Goal: Information Seeking & Learning: Learn about a topic

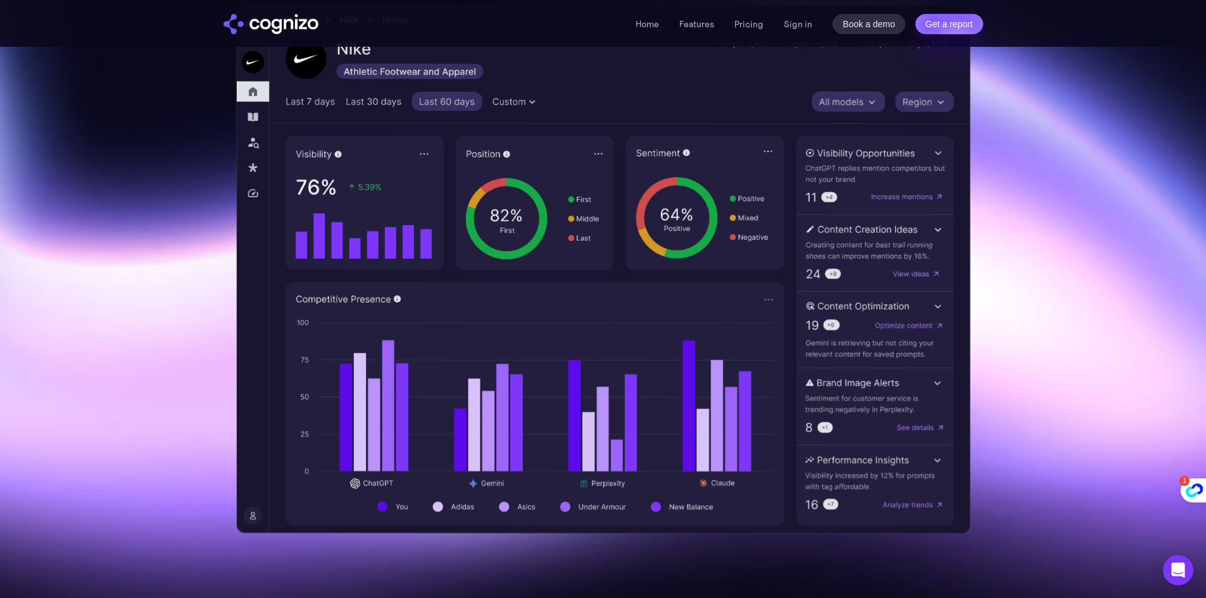
scroll to position [316, 0]
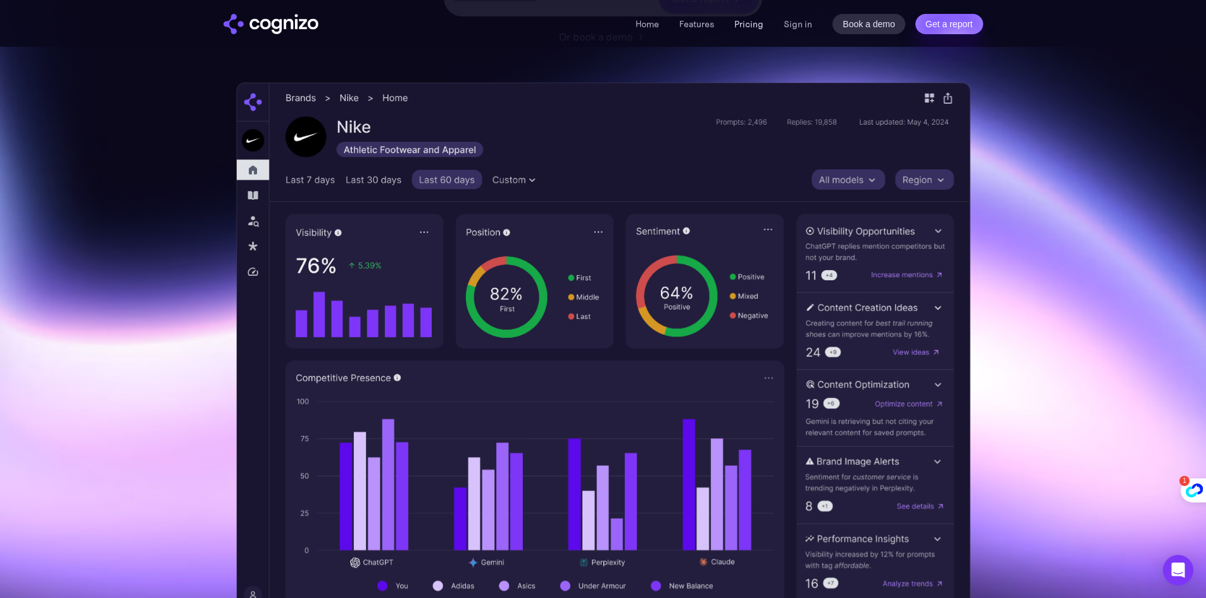
click at [746, 19] on link "Pricing" at bounding box center [748, 23] width 29 height 11
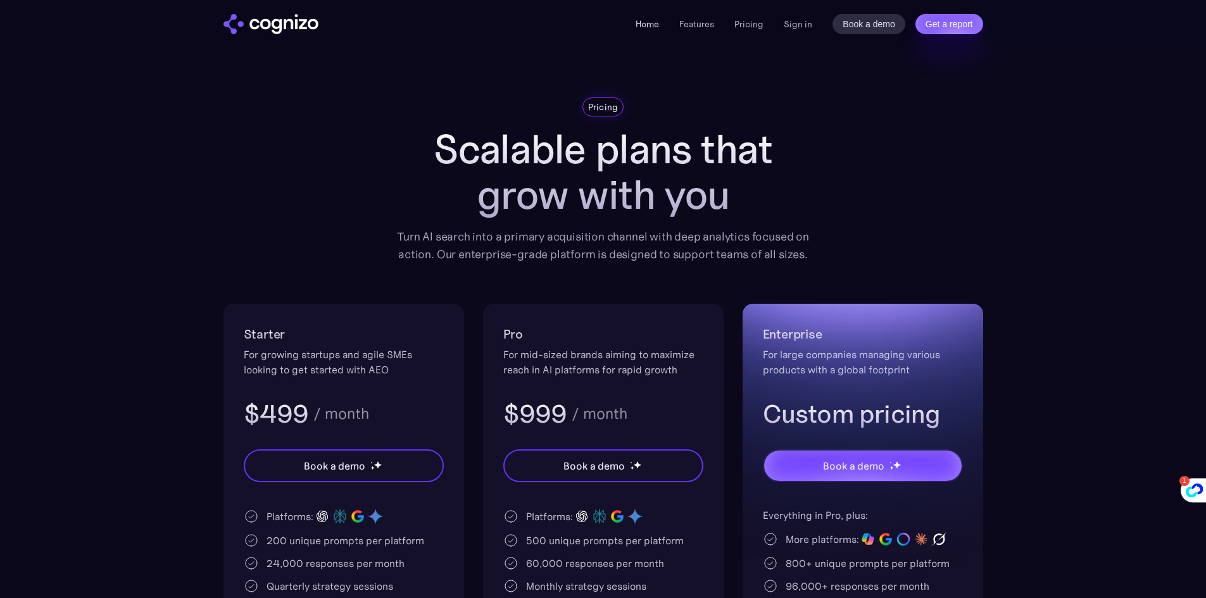
click at [651, 24] on link "Home" at bounding box center [646, 23] width 23 height 11
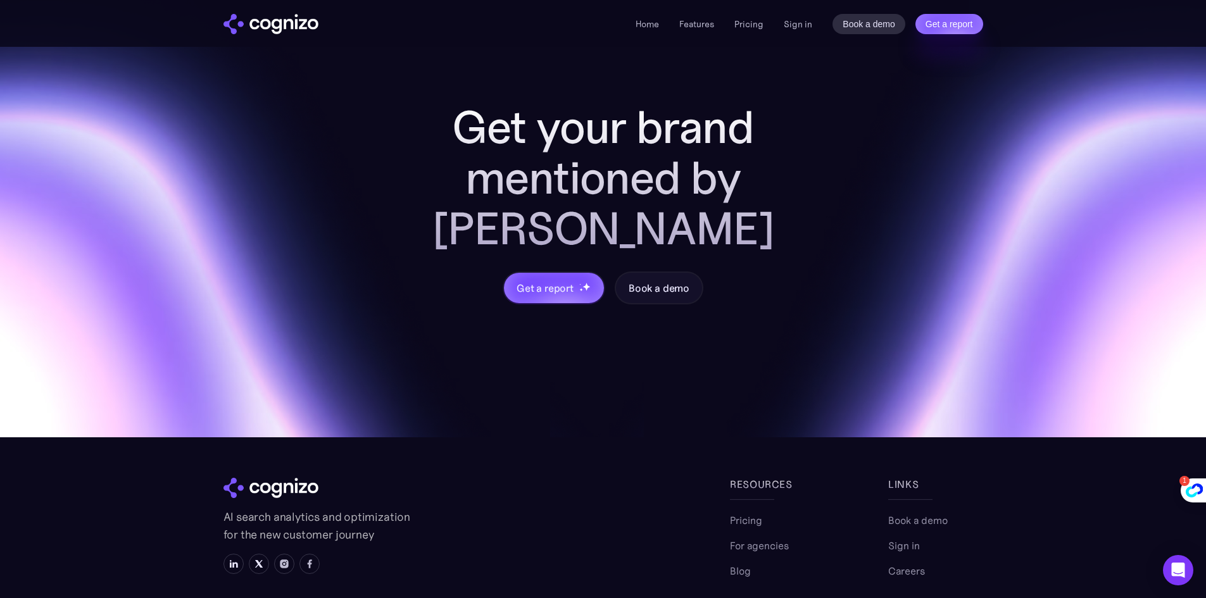
scroll to position [4978, 0]
